Goal: Transaction & Acquisition: Purchase product/service

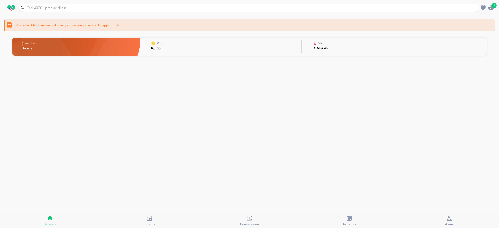
click at [71, 7] on input "text" at bounding box center [252, 7] width 452 height 5
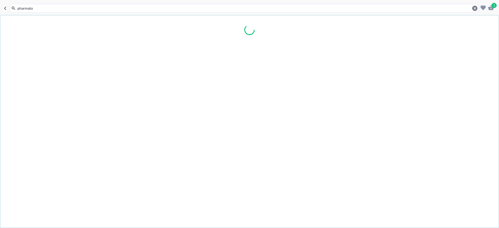
type input "pharmaton"
